Goal: Contribute content

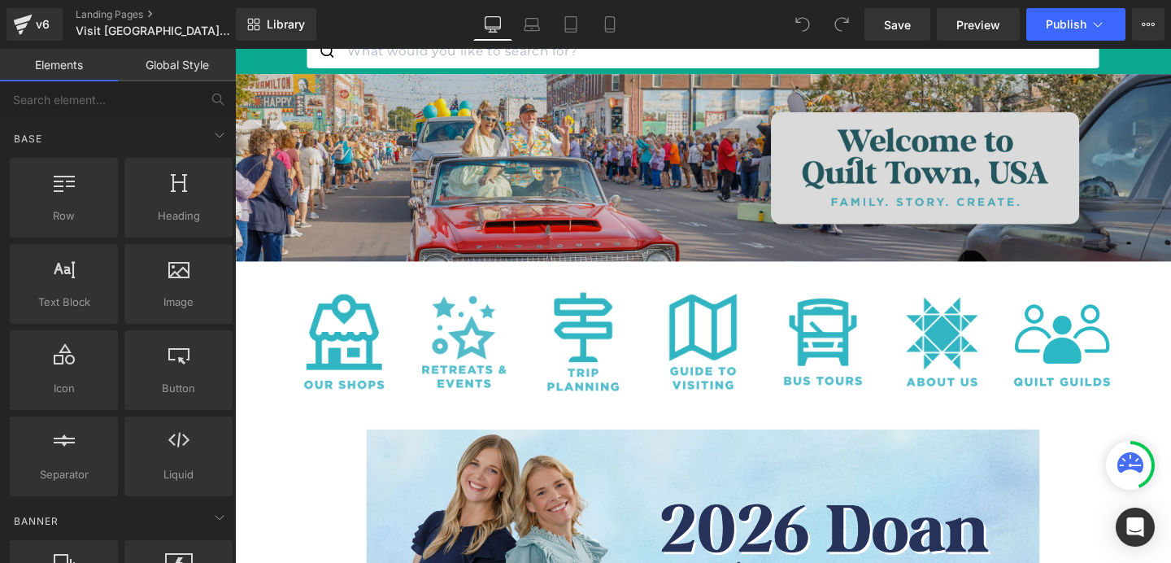
scroll to position [169, 0]
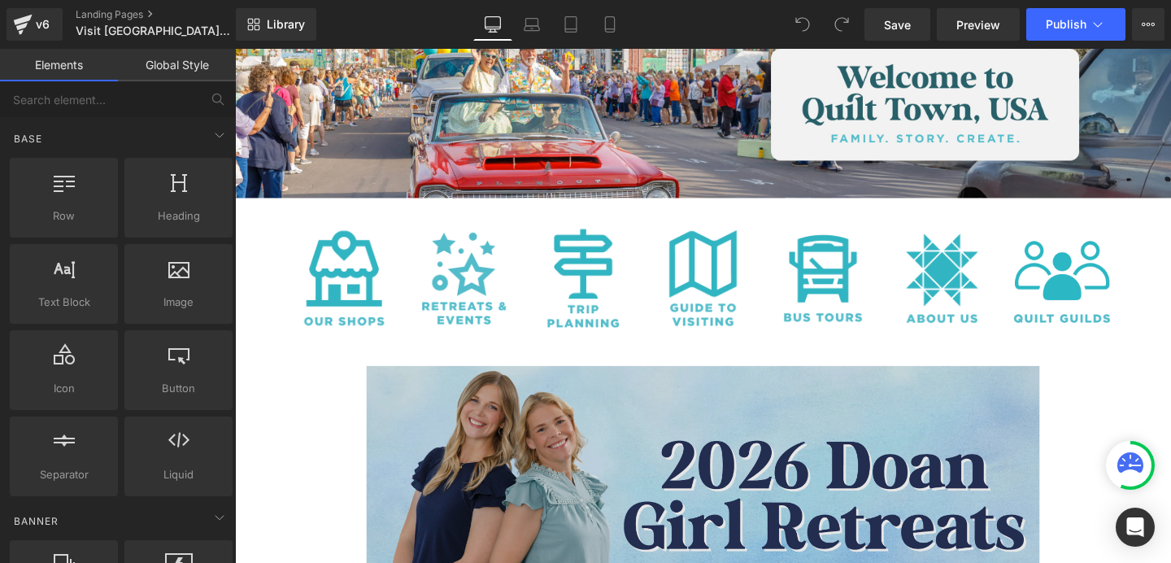
click at [726, 434] on img at bounding box center [727, 519] width 708 height 274
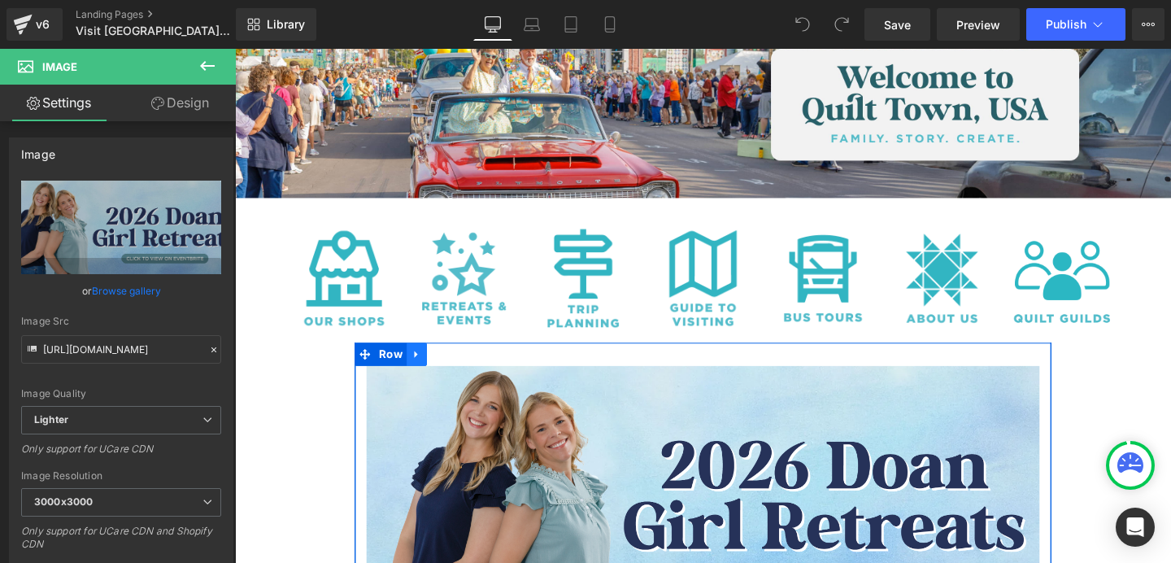
click at [425, 375] on icon at bounding box center [426, 370] width 11 height 12
click at [464, 372] on icon at bounding box center [468, 369] width 11 height 11
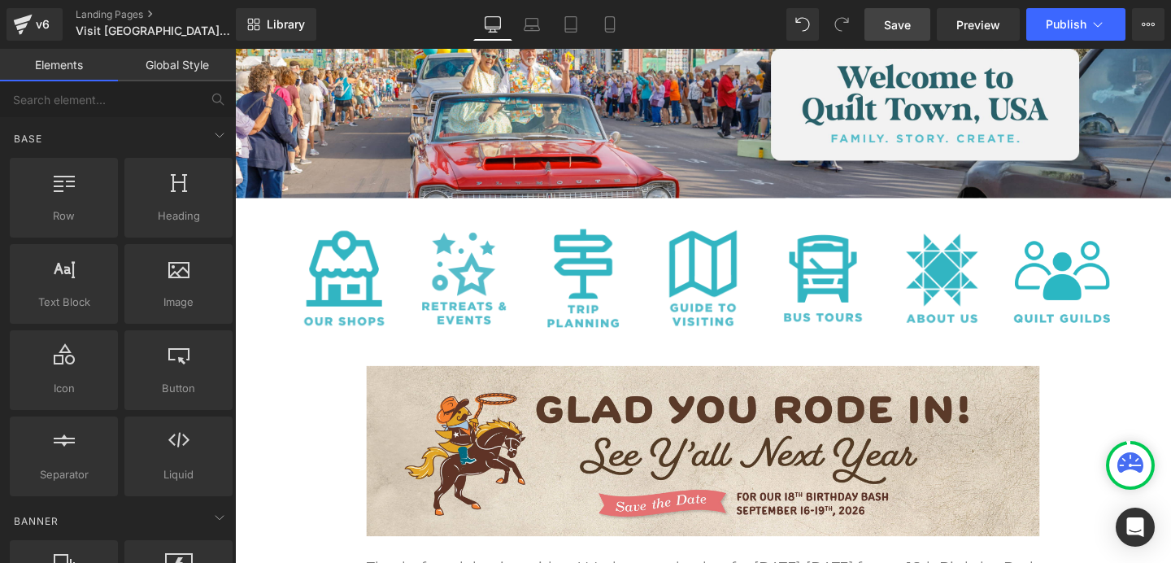
click at [900, 20] on span "Save" at bounding box center [897, 24] width 27 height 17
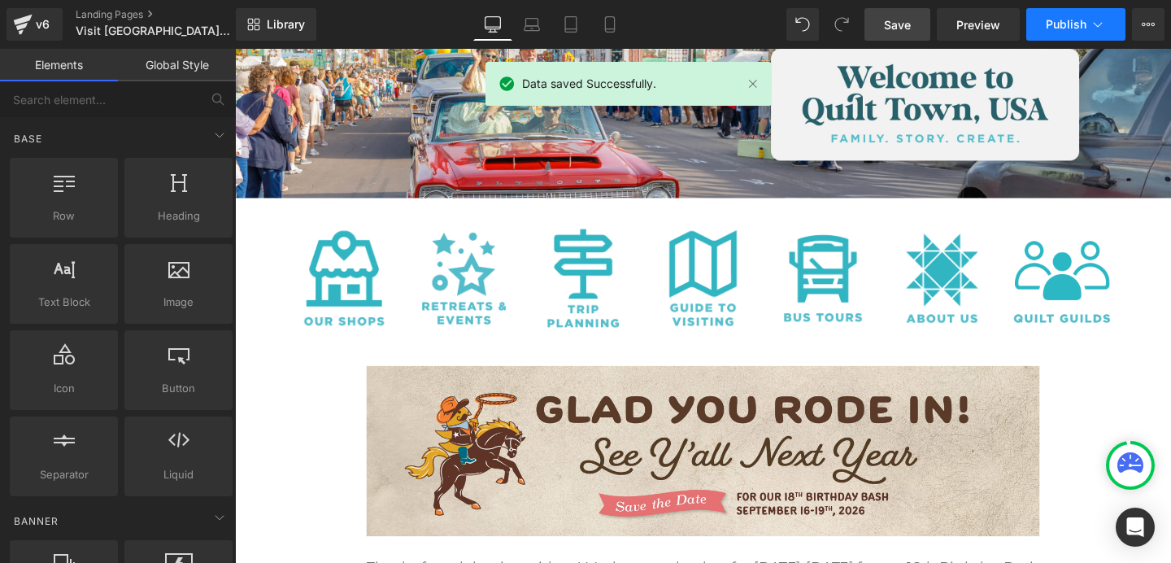
click at [1065, 25] on span "Publish" at bounding box center [1066, 24] width 41 height 13
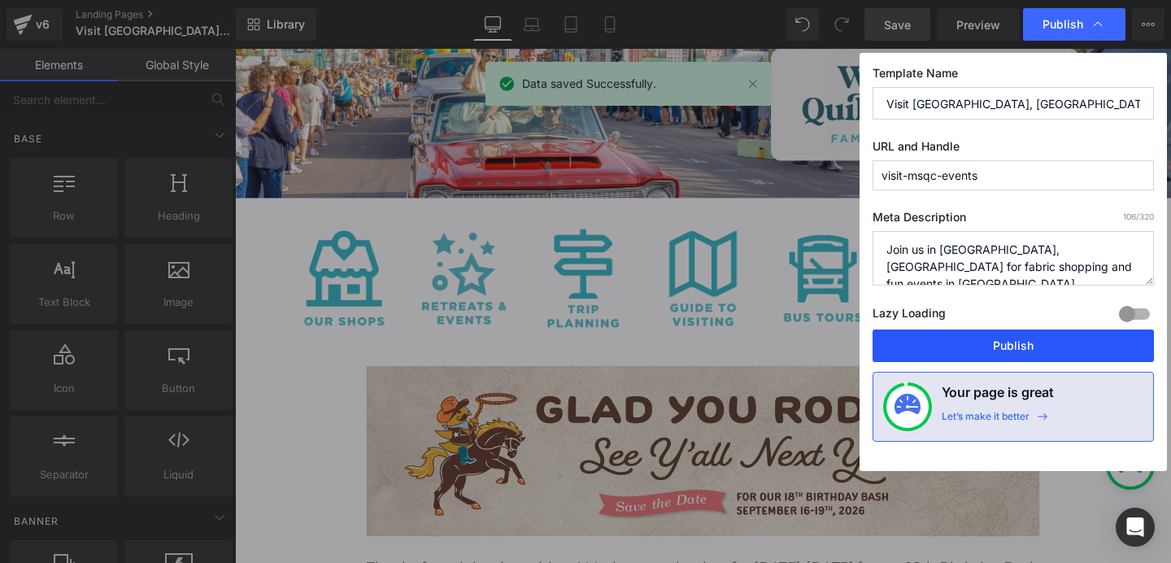
click at [991, 334] on button "Publish" at bounding box center [1013, 345] width 281 height 33
